Goal: Task Accomplishment & Management: Complete application form

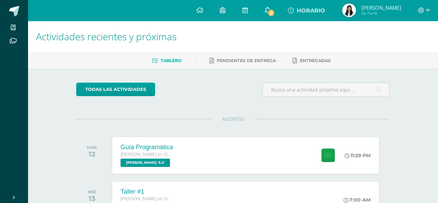
click at [271, 6] on link "3" at bounding box center [267, 10] width 22 height 21
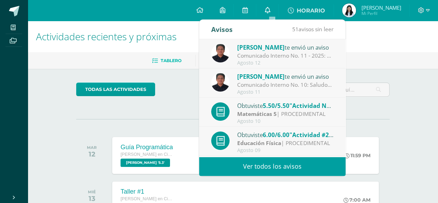
click at [271, 6] on link "0" at bounding box center [267, 10] width 22 height 21
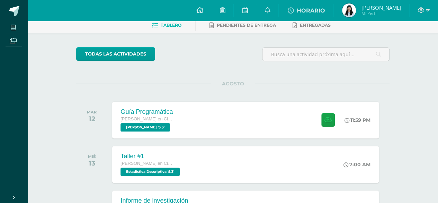
scroll to position [69, 0]
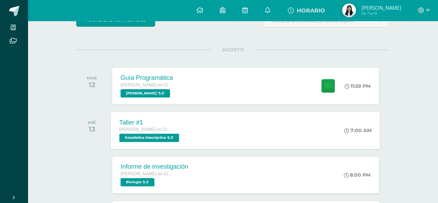
click at [156, 122] on div "Taller #1" at bounding box center [150, 121] width 62 height 7
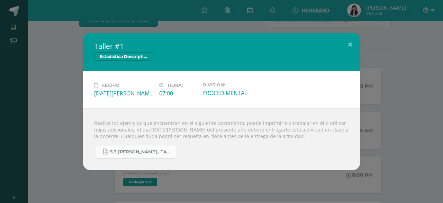
click at [142, 152] on span "5.3 [PERSON_NAME]., Taller #1 - Estadística.pdf" at bounding box center [141, 152] width 62 height 6
click at [347, 48] on button at bounding box center [350, 45] width 20 height 24
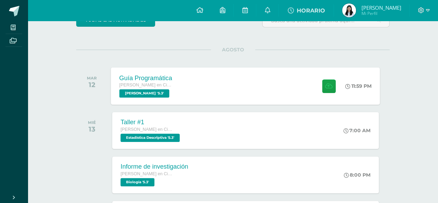
click at [167, 90] on div "[PERSON_NAME] en Ciencias y Letras [PERSON_NAME] '5.3'" at bounding box center [145, 89] width 53 height 16
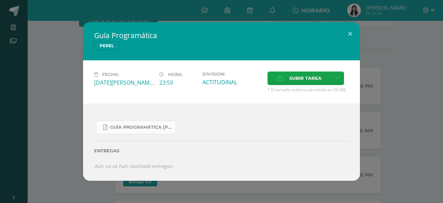
click at [132, 126] on span "Guía Programática [PERSON_NAME] 5toBach - Bloque 3 - Profe. [PERSON_NAME].pdf" at bounding box center [141, 127] width 62 height 6
click at [305, 76] on span "Subir tarea" at bounding box center [306, 78] width 32 height 13
click at [0, 0] on input "Subir tarea" at bounding box center [0, 0] width 0 height 0
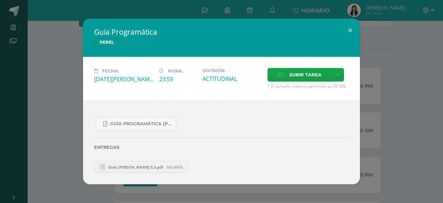
click at [127, 167] on span "Guía [PERSON_NAME] 5.3.pdf" at bounding box center [136, 166] width 62 height 5
click at [243, 129] on div "Guía Programática [PERSON_NAME] 5toBach - Bloque 3 - Profe. [PERSON_NAME].pdf" at bounding box center [221, 121] width 255 height 19
click at [356, 29] on button at bounding box center [350, 31] width 20 height 24
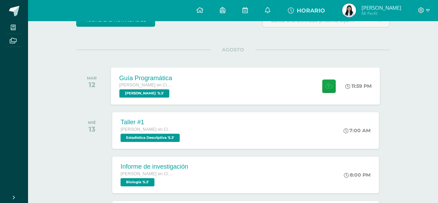
click at [179, 86] on div "Guía Programática [PERSON_NAME] en Ciencias y Letras [PERSON_NAME] '5.3'" at bounding box center [146, 85] width 70 height 37
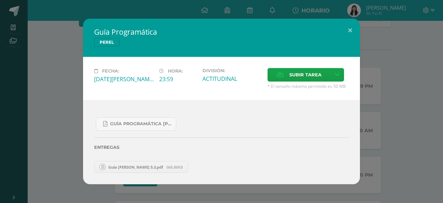
click at [156, 167] on span "Guía [PERSON_NAME] 5.3.pdf" at bounding box center [136, 166] width 62 height 5
click at [355, 30] on button at bounding box center [350, 31] width 20 height 24
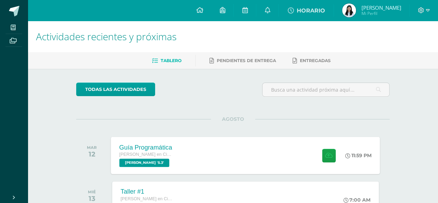
click at [192, 162] on div "Guía Programática Quinto Bachillerato en Ciencias y Letras PEREL '5.3' 11:59 PM…" at bounding box center [245, 154] width 269 height 37
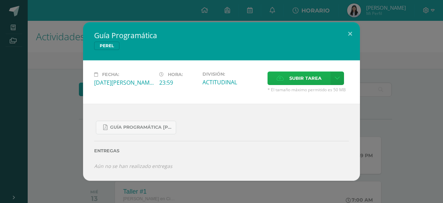
click at [285, 85] on label "Subir tarea" at bounding box center [299, 78] width 63 height 14
click at [0, 0] on input "Subir tarea" at bounding box center [0, 0] width 0 height 0
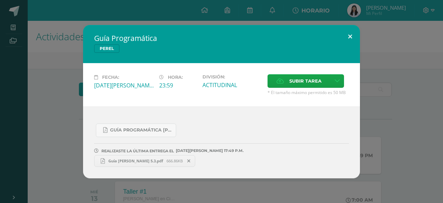
click at [349, 37] on button at bounding box center [350, 37] width 20 height 24
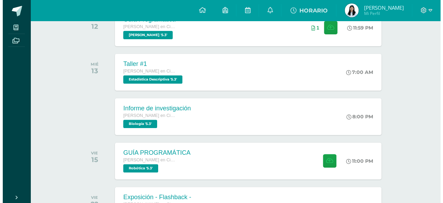
scroll to position [139, 0]
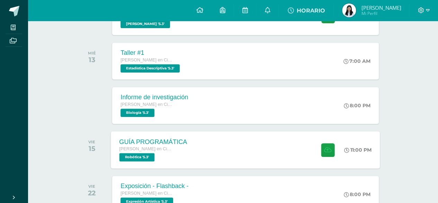
click at [223, 161] on div "GUÍA PROGRAMÁTICA Quinto Bachillerato en Ciencias y Letras Robótica '5.3' 11:00…" at bounding box center [245, 149] width 269 height 37
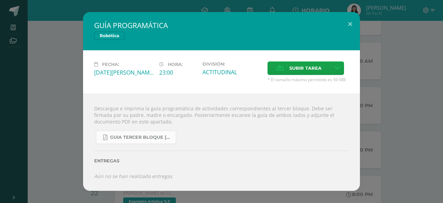
click at [136, 139] on span "GUIA TERCER BLOQUE QUINTO BACH.pdf" at bounding box center [141, 137] width 62 height 6
